Goal: Find specific page/section: Find specific page/section

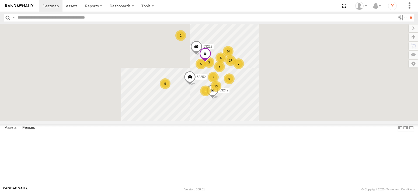
drag, startPoint x: 262, startPoint y: 55, endPoint x: 270, endPoint y: 86, distance: 32.3
click at [270, 86] on div "53249 53252 53228 5 5 5 8 7 17 13 5 34 2 7 9 3" at bounding box center [209, 73] width 418 height 98
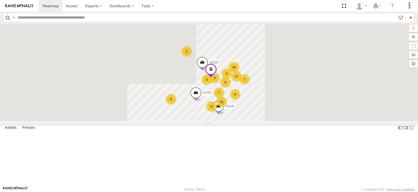
click at [217, 78] on span at bounding box center [211, 71] width 12 height 15
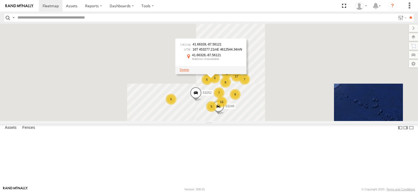
click at [189, 72] on span at bounding box center [184, 70] width 9 height 4
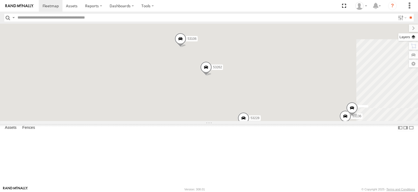
click at [415, 39] on label at bounding box center [408, 37] width 20 height 8
click at [0, 0] on div "Overlays" at bounding box center [0, 0] width 0 height 0
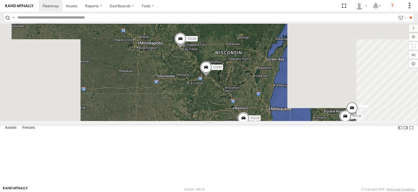
click at [0, 0] on span "Basemaps" at bounding box center [0, 0] width 0 height 0
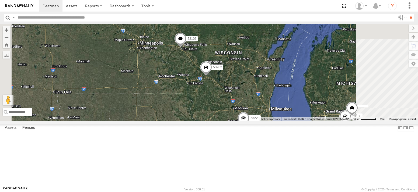
click at [248, 15] on input "text" at bounding box center [205, 18] width 380 height 8
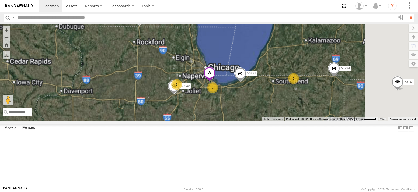
drag, startPoint x: 320, startPoint y: 151, endPoint x: 271, endPoint y: 104, distance: 68.0
click at [216, 82] on span at bounding box center [210, 74] width 12 height 15
